Goal: Find specific page/section: Find specific page/section

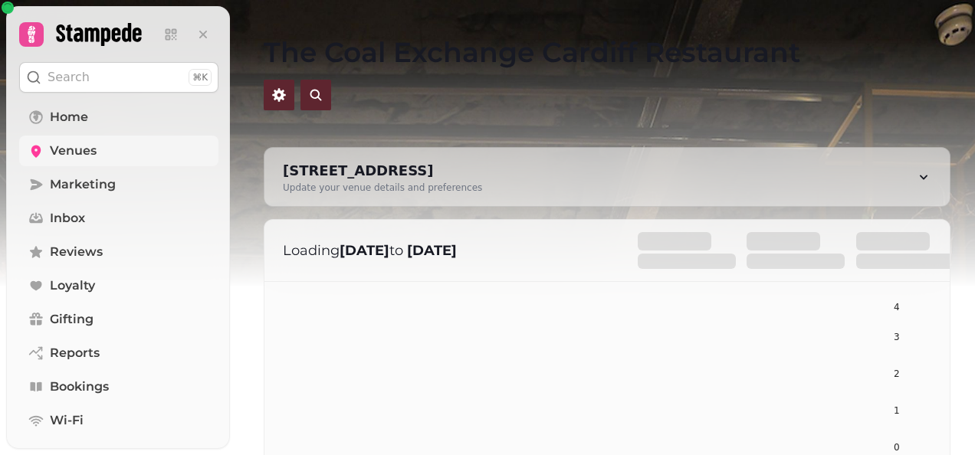
click at [136, 143] on link "Venues" at bounding box center [118, 151] width 199 height 31
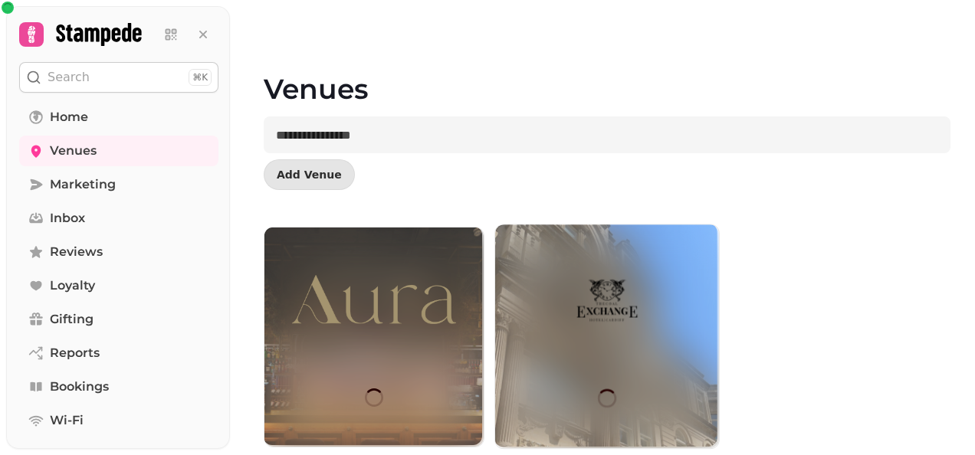
click at [642, 330] on img at bounding box center [607, 298] width 168 height 100
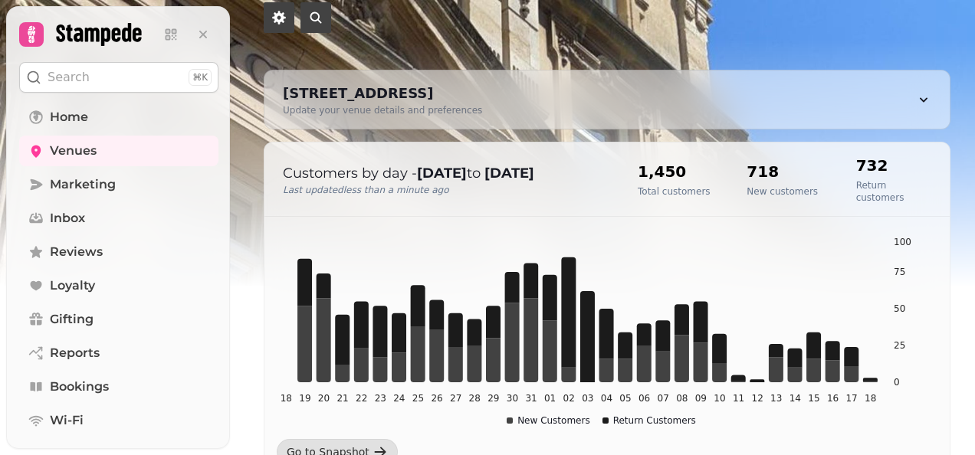
scroll to position [92, 0]
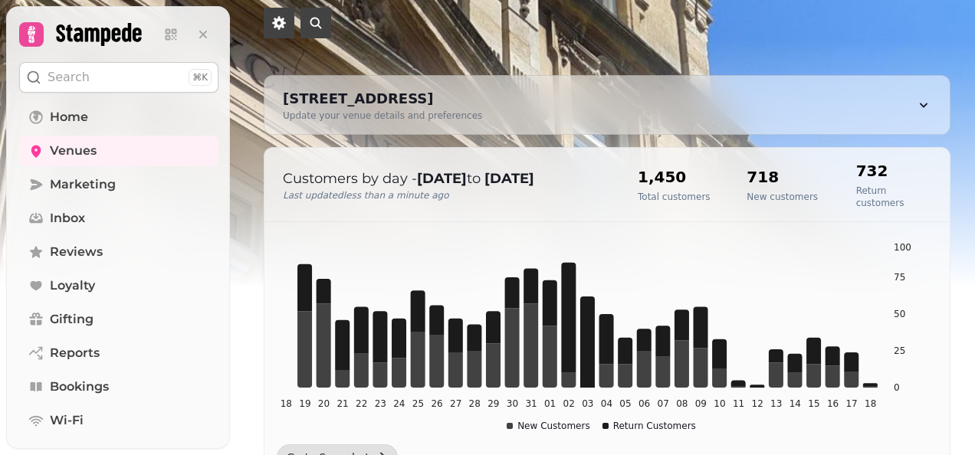
scroll to position [92, 0]
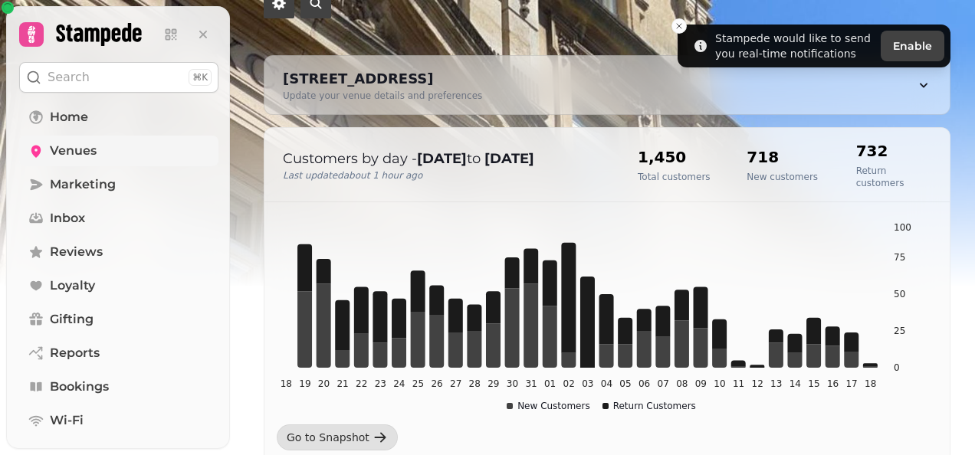
click at [103, 156] on link "Venues" at bounding box center [118, 151] width 199 height 31
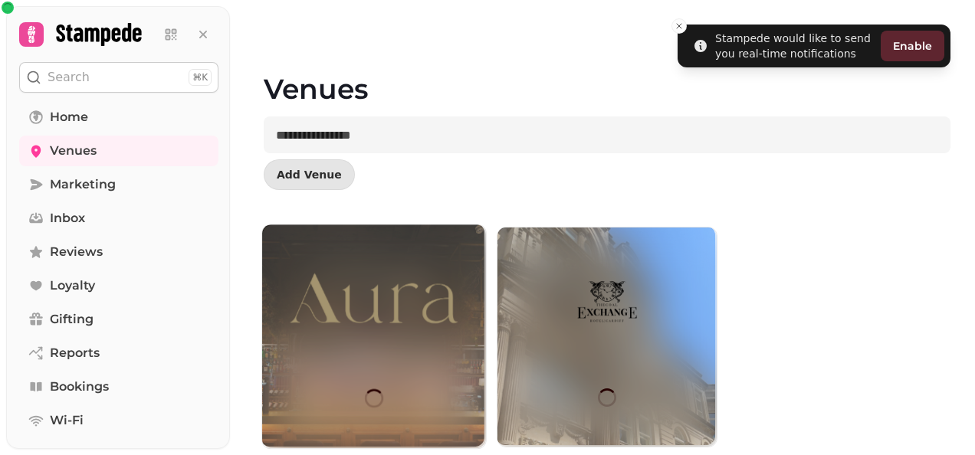
click at [350, 304] on img at bounding box center [374, 298] width 168 height 100
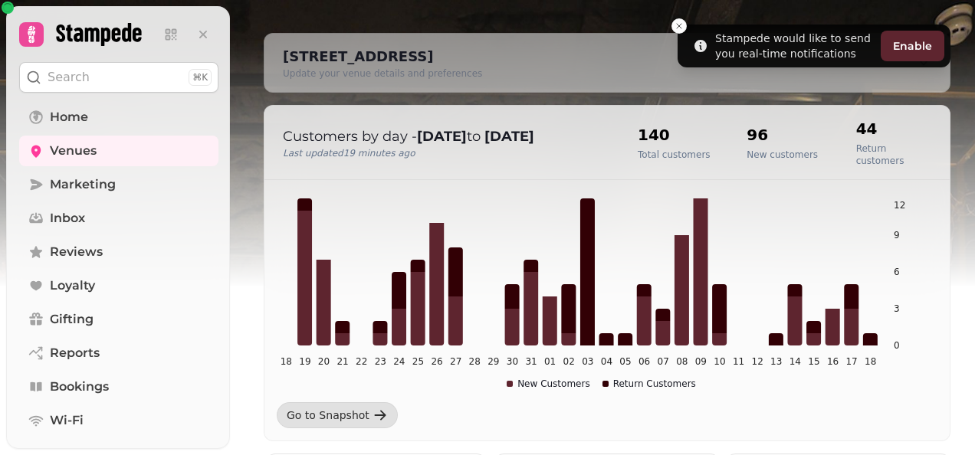
scroll to position [123, 0]
